Goal: Task Accomplishment & Management: Complete application form

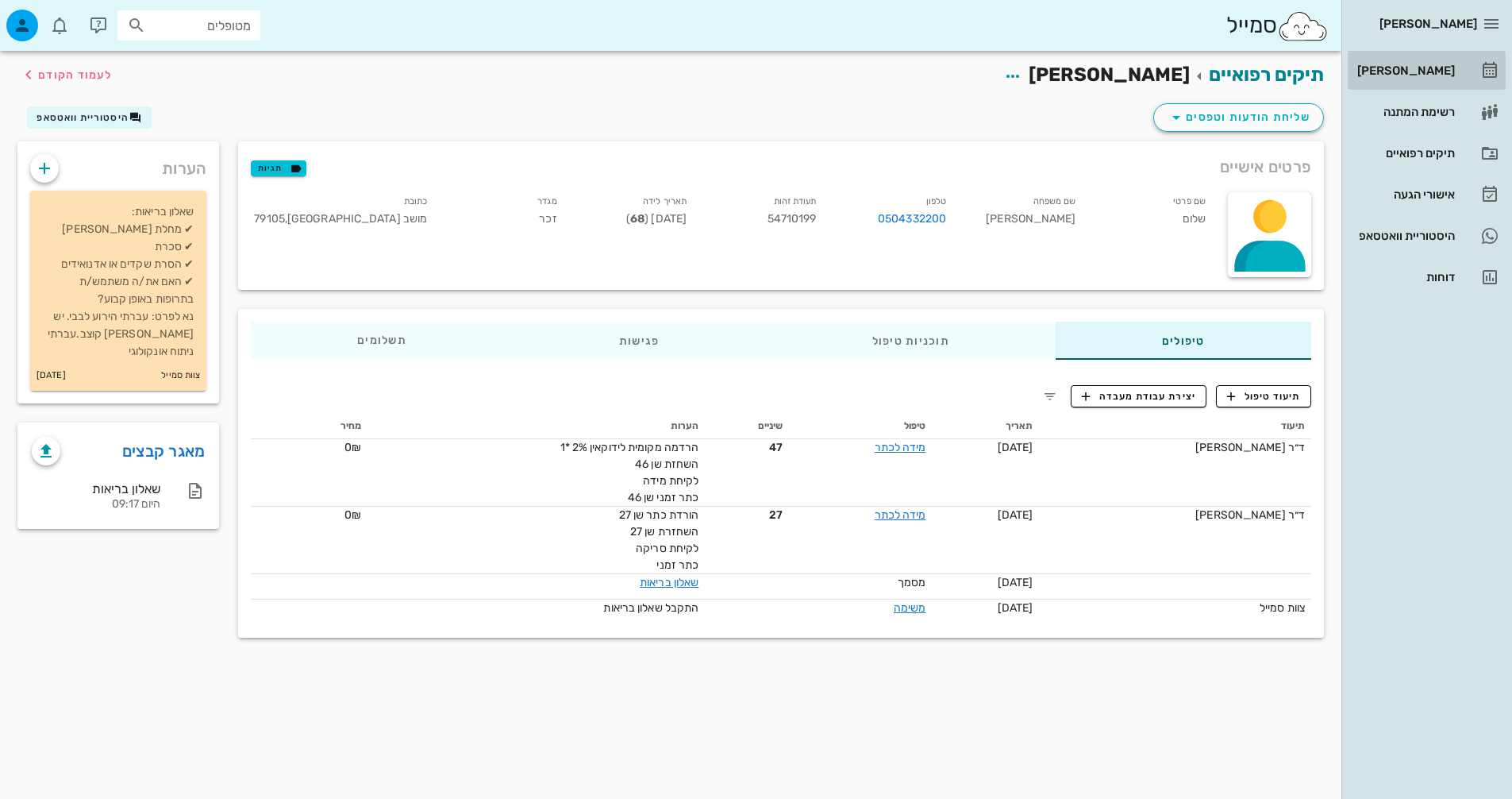
click at [1433, 78] on div "[PERSON_NAME]" at bounding box center [1405, 71] width 101 height 26
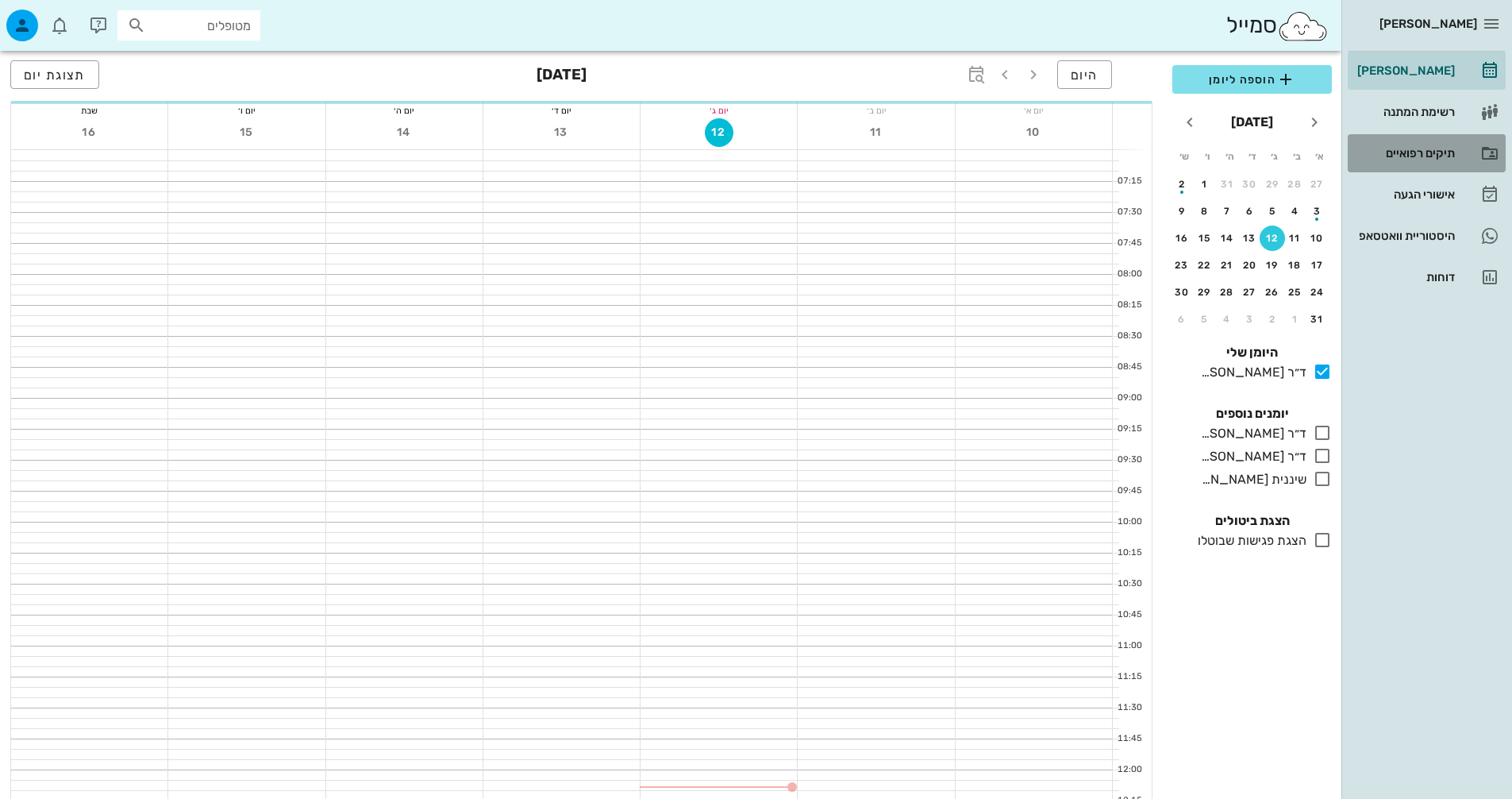
click at [1428, 148] on div "תיקים רפואיים" at bounding box center [1405, 153] width 101 height 13
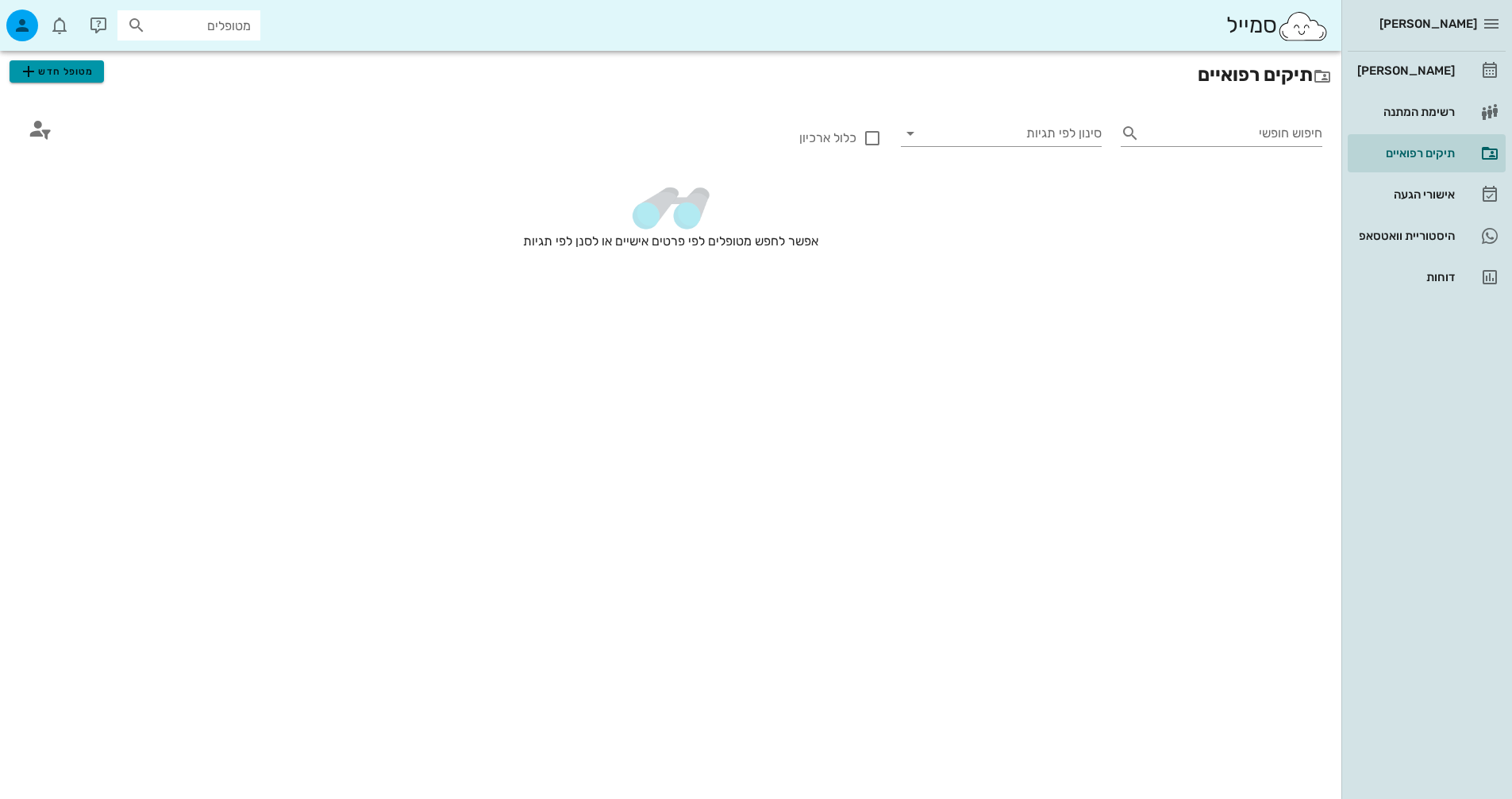
click at [87, 78] on span "מטופל חדש" at bounding box center [56, 72] width 75 height 19
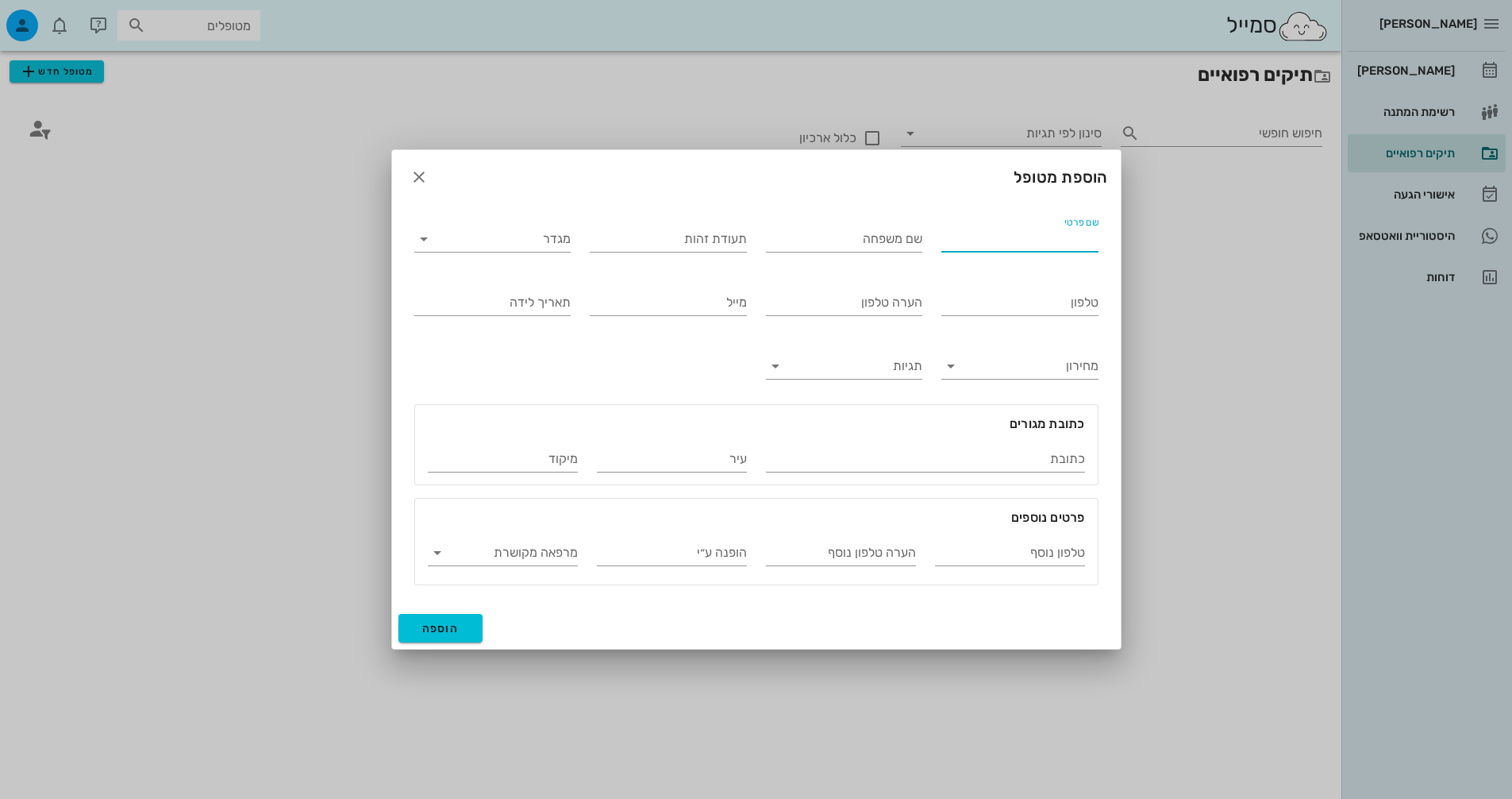
click at [998, 233] on input "שם פרטי" at bounding box center [1020, 239] width 157 height 26
type input "[PERSON_NAME]"
click at [898, 239] on input "שם משפחה" at bounding box center [844, 239] width 157 height 26
type input "[PERSON_NAME]"
click at [699, 231] on div "תעודת זהות" at bounding box center [669, 239] width 157 height 26
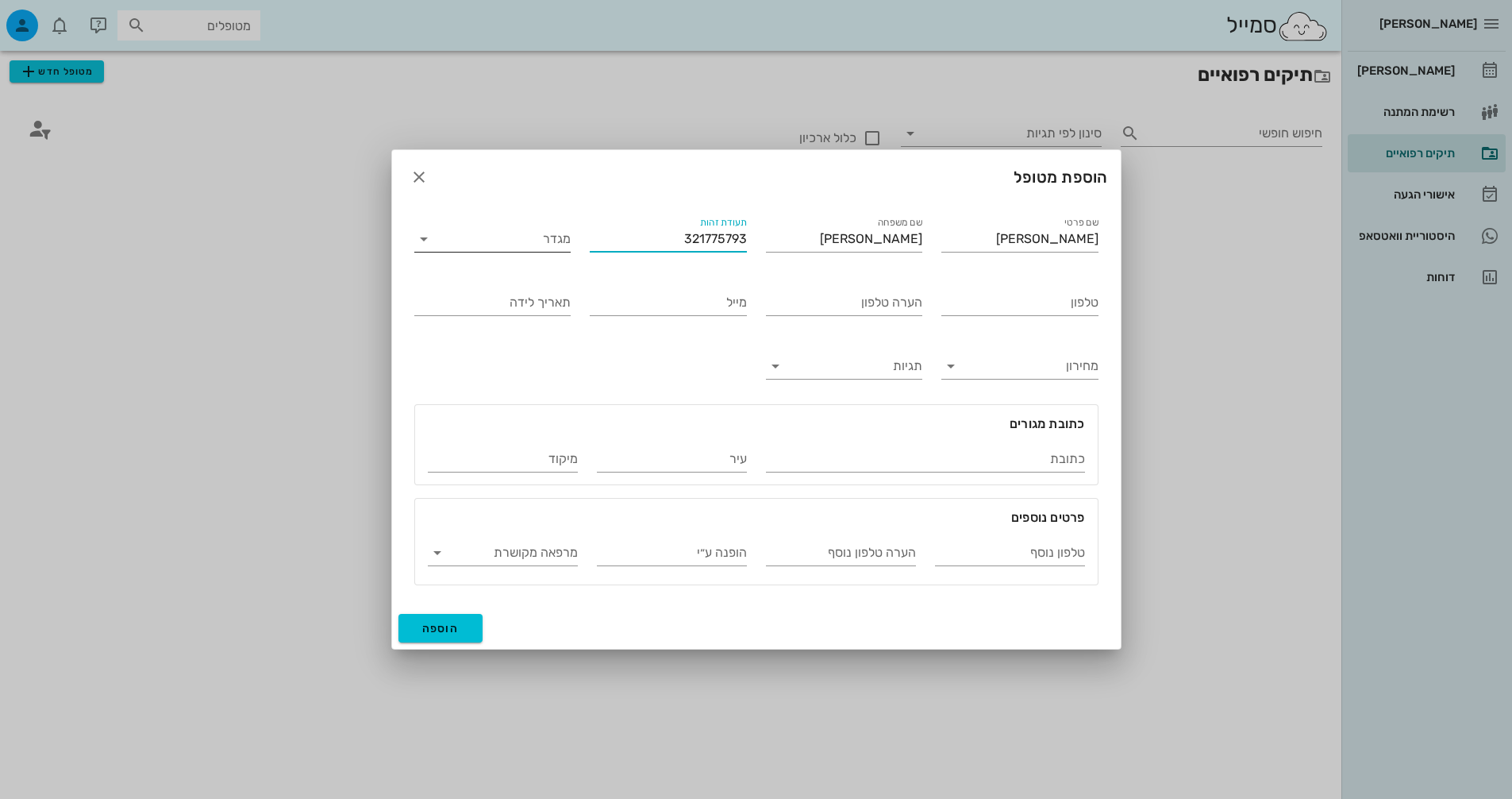
type input "321775793"
click at [524, 234] on input "מגדר" at bounding box center [506, 239] width 132 height 26
click at [537, 285] on div "נקבה" at bounding box center [493, 289] width 132 height 15
click at [436, 629] on span "הוספה" at bounding box center [441, 628] width 38 height 14
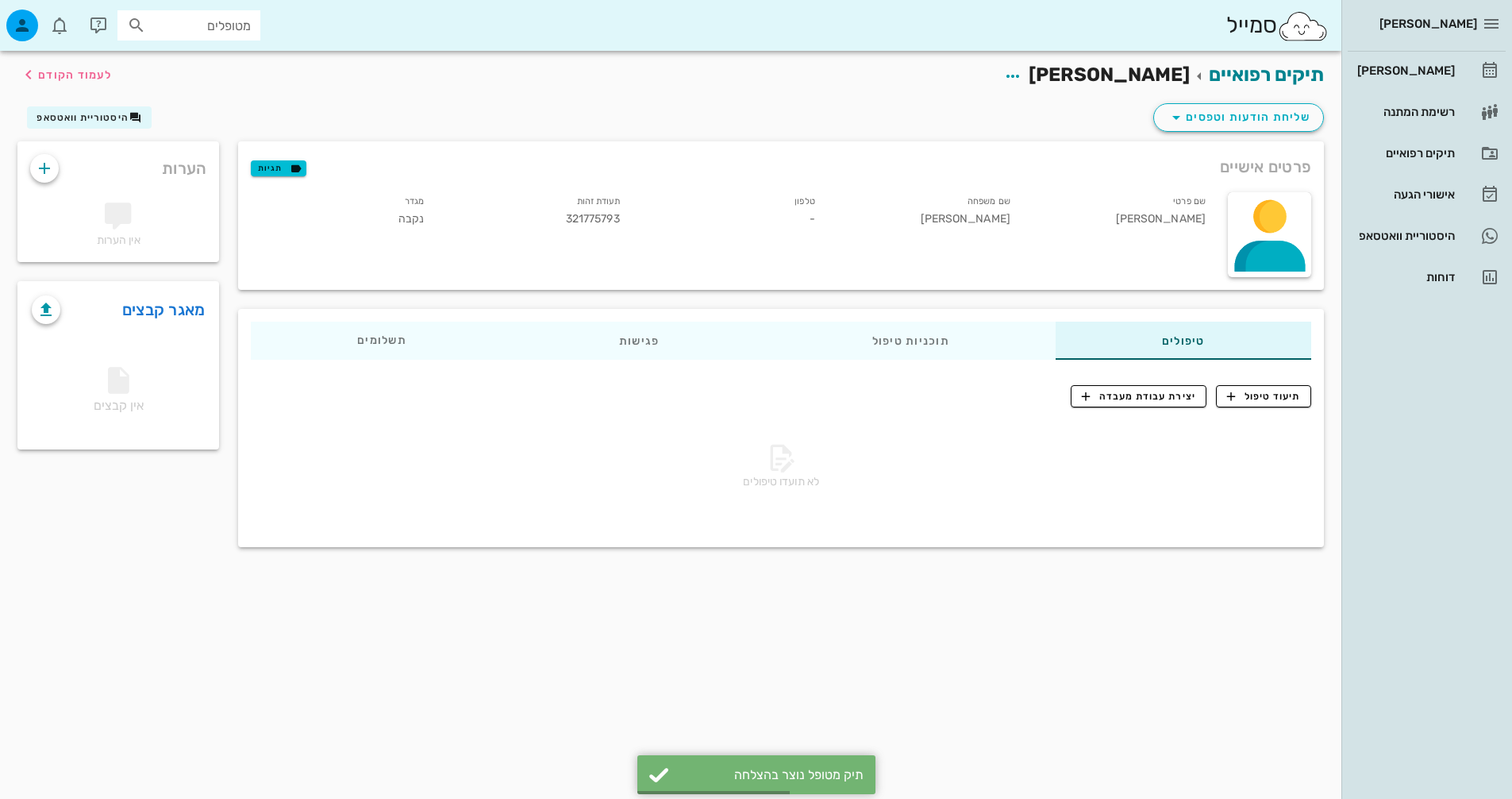
click at [1005, 217] on div "שם משפחה [PERSON_NAME]" at bounding box center [925, 213] width 195 height 49
click at [1169, 221] on div "שם פרטי [PERSON_NAME]" at bounding box center [1121, 213] width 195 height 49
click at [1233, 240] on div at bounding box center [1270, 234] width 84 height 85
click at [1109, 226] on div "שם פרטי [PERSON_NAME]" at bounding box center [1121, 213] width 195 height 49
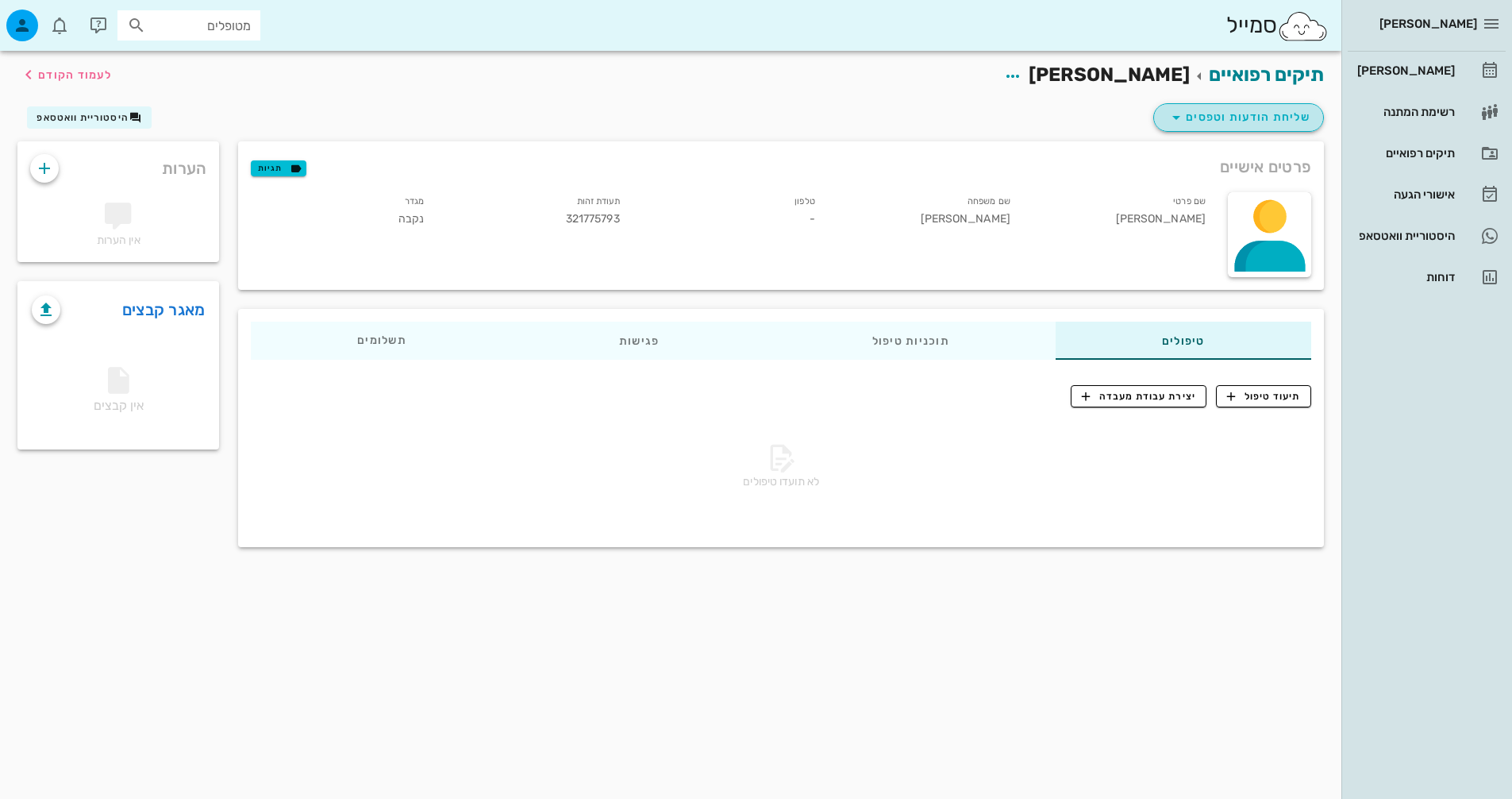
click at [1182, 122] on icon "button" at bounding box center [1177, 118] width 19 height 19
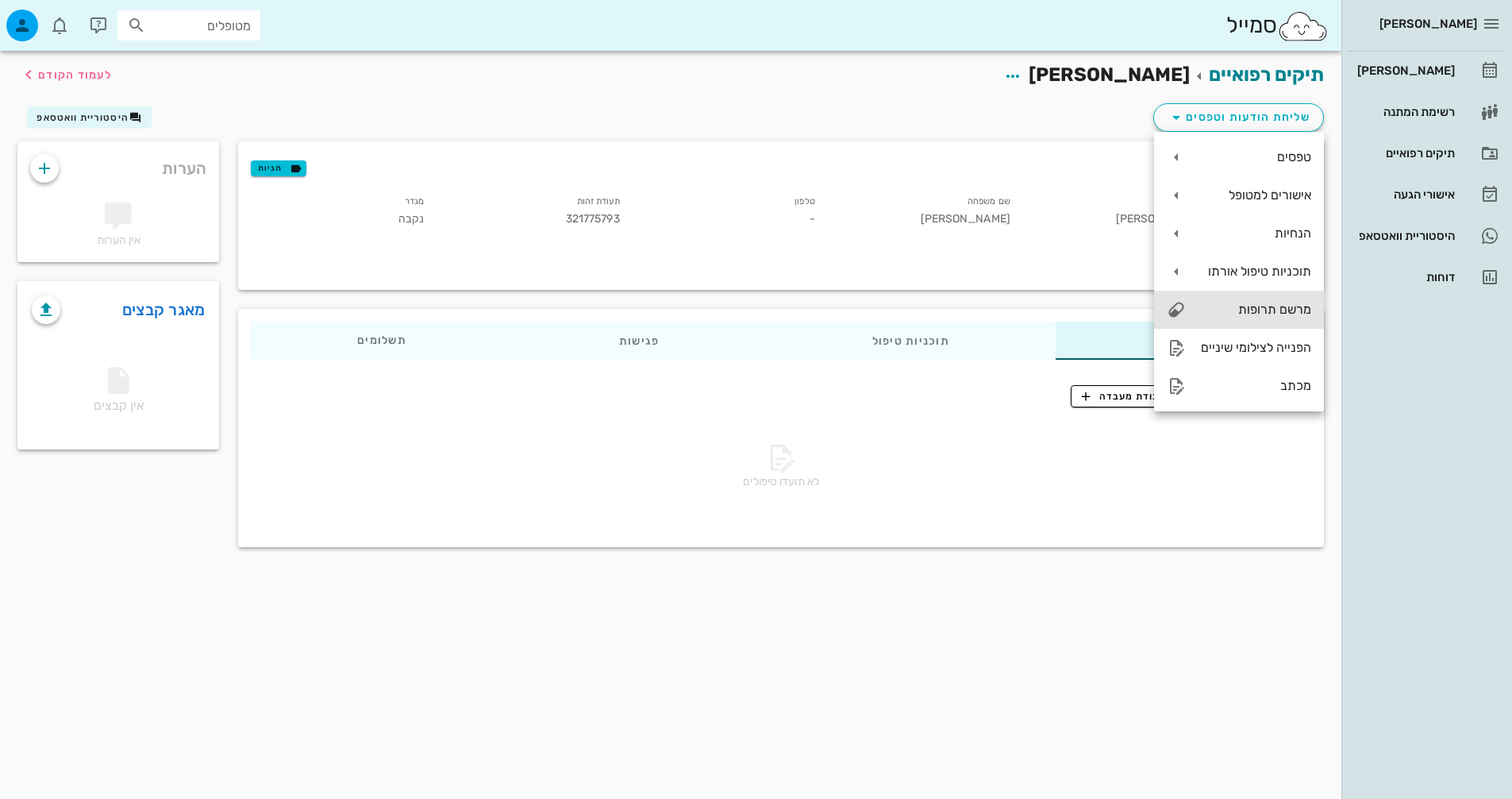
click at [1248, 297] on div "מרשם תרופות" at bounding box center [1239, 310] width 170 height 38
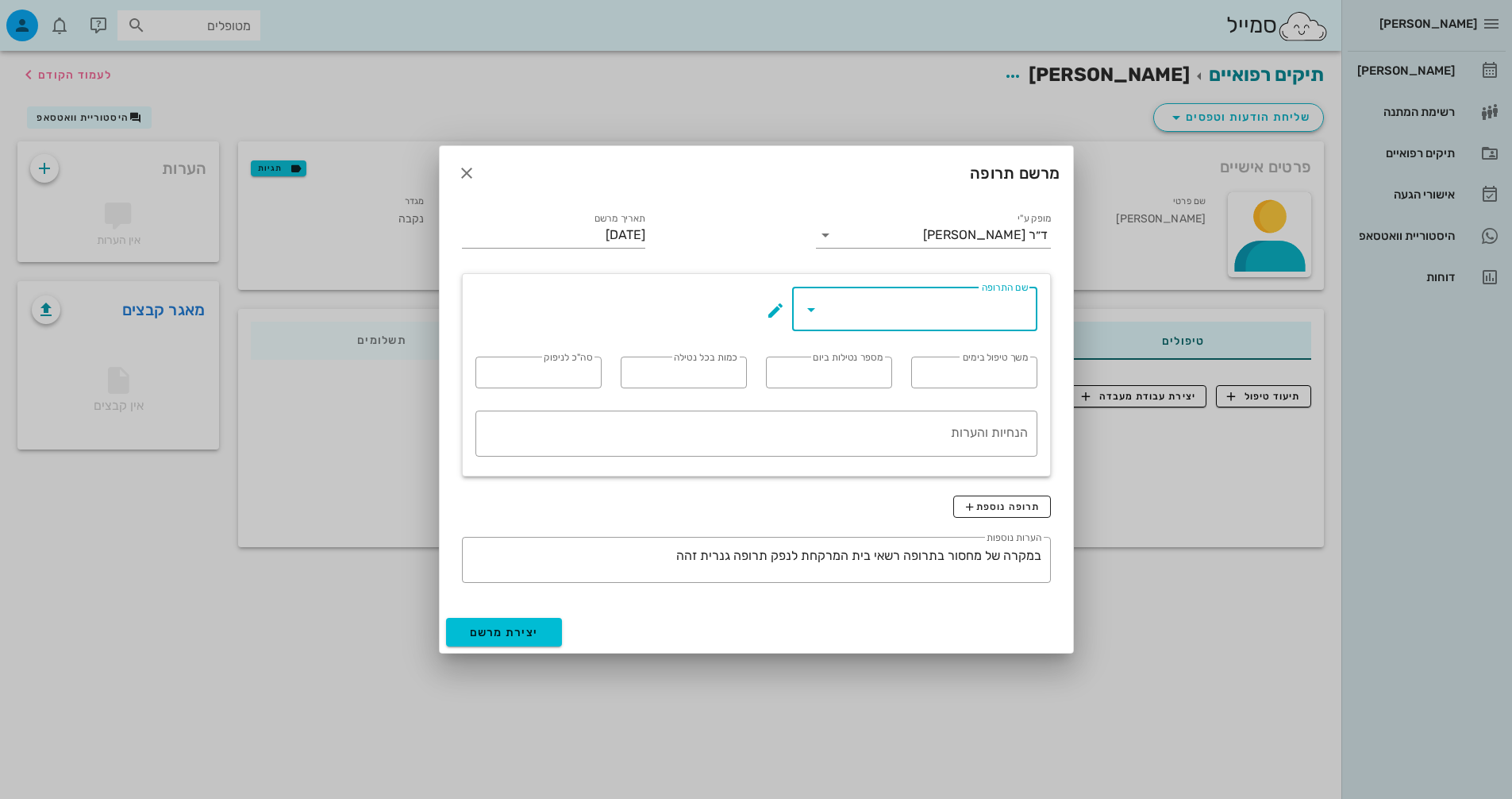
click at [883, 303] on input "שם התרופה" at bounding box center [925, 309] width 204 height 26
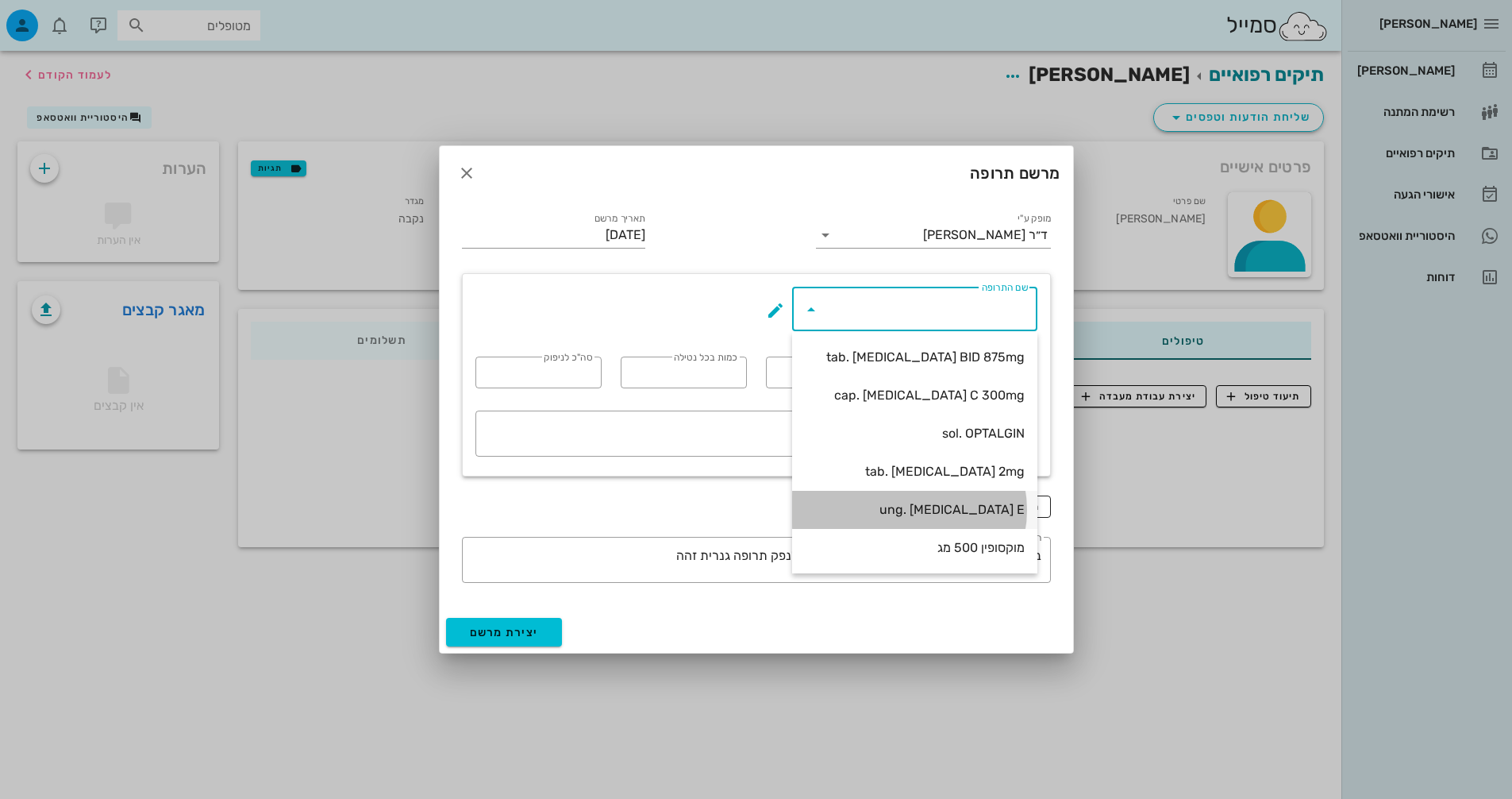
click at [949, 509] on div "ung. [MEDICAL_DATA] E" at bounding box center [915, 509] width 220 height 15
type input "ung. [MEDICAL_DATA] E"
type input "3-4"
type input "1"
type textarea "מריחה על הרירית 3-4 פעמים ביום, לפני ארוחות ולפני השינה"
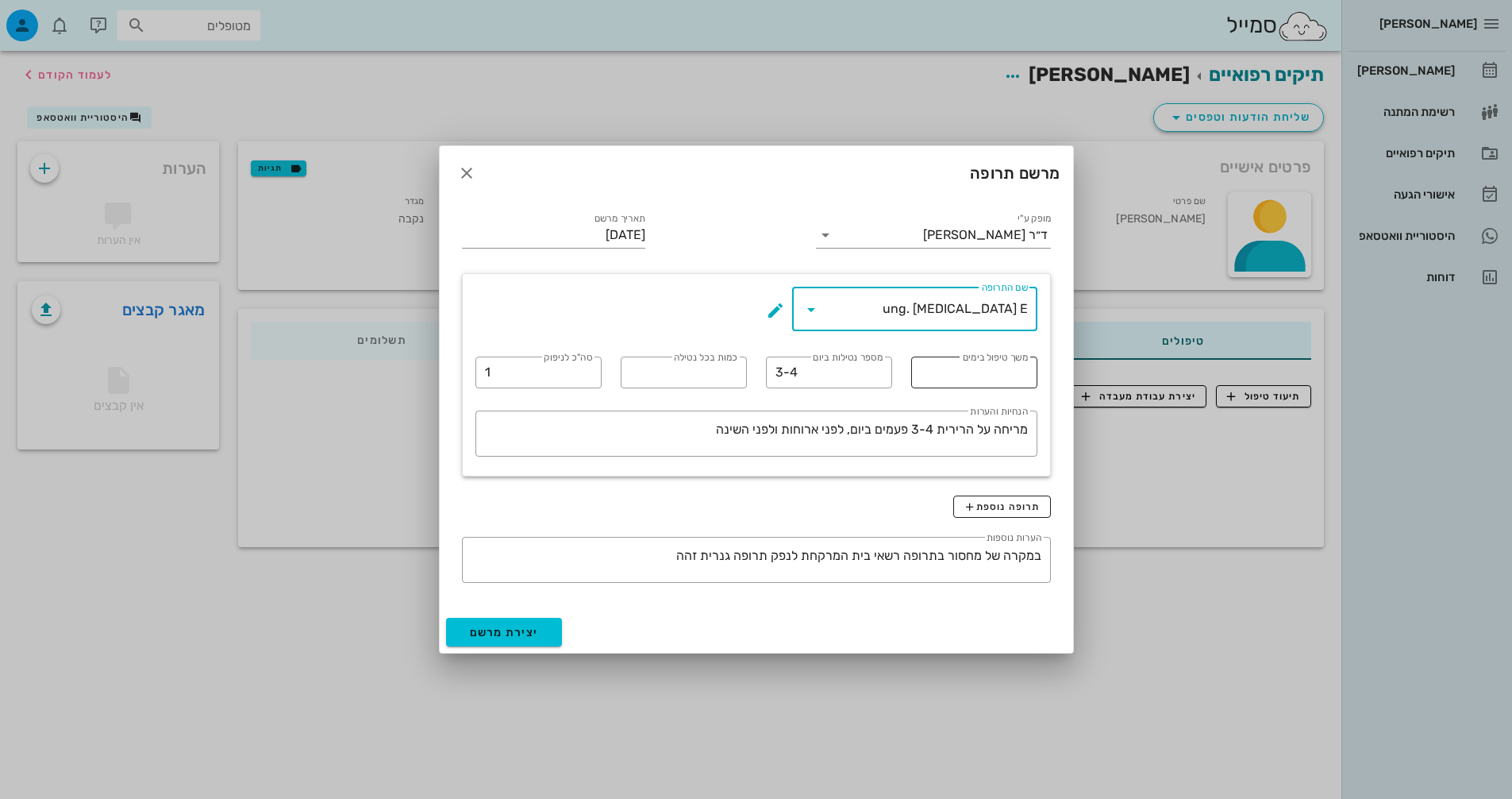
click at [957, 370] on input "משך טיפול בימים" at bounding box center [975, 373] width 107 height 26
type input "5"
click at [461, 170] on icon "button" at bounding box center [466, 173] width 19 height 19
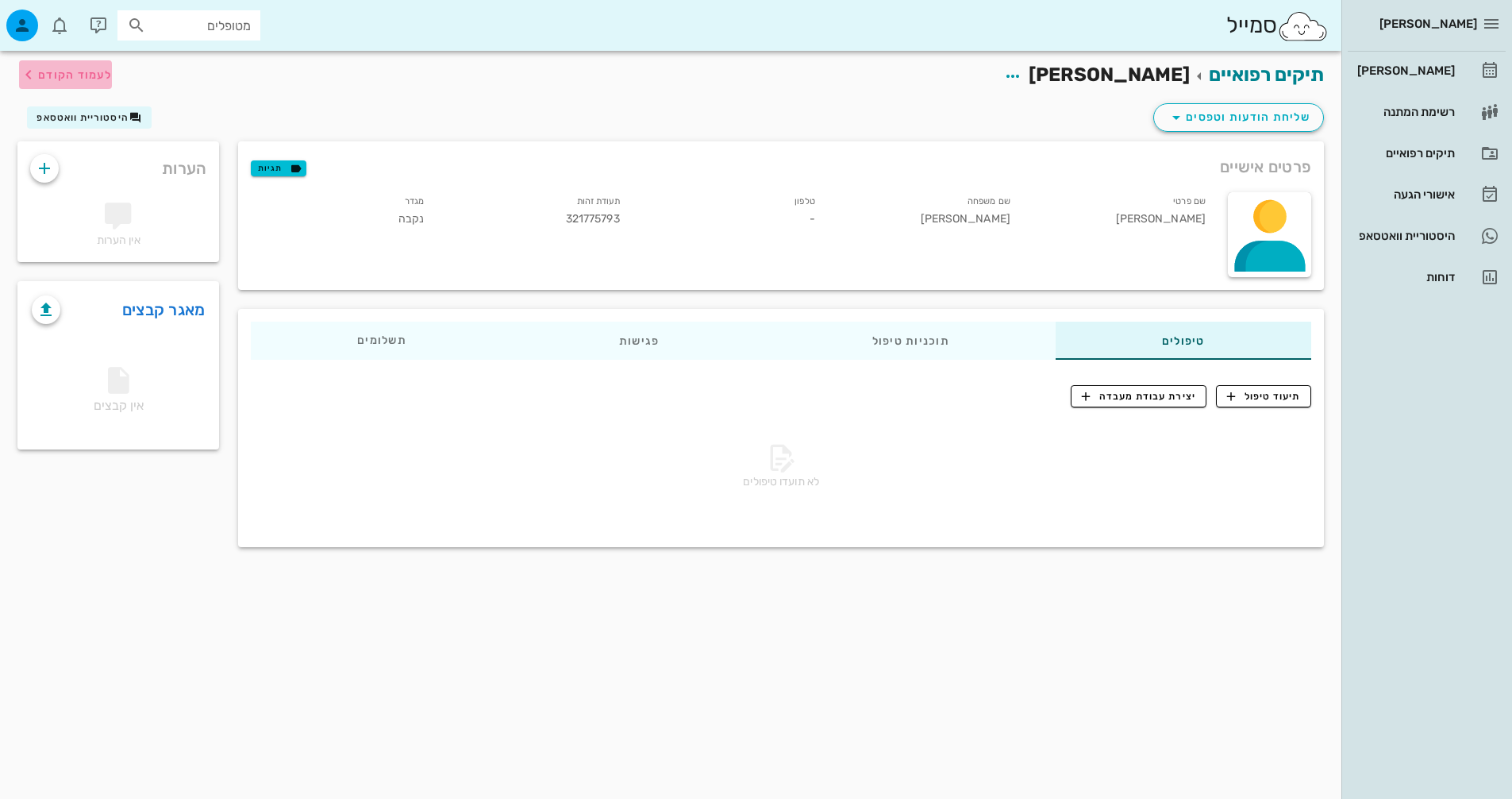
click at [70, 81] on span "לעמוד הקודם" at bounding box center [75, 75] width 74 height 14
